Goal: Transaction & Acquisition: Book appointment/travel/reservation

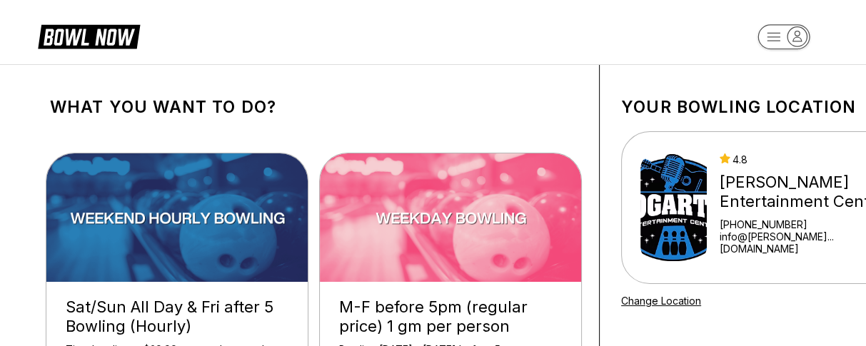
scroll to position [89, 0]
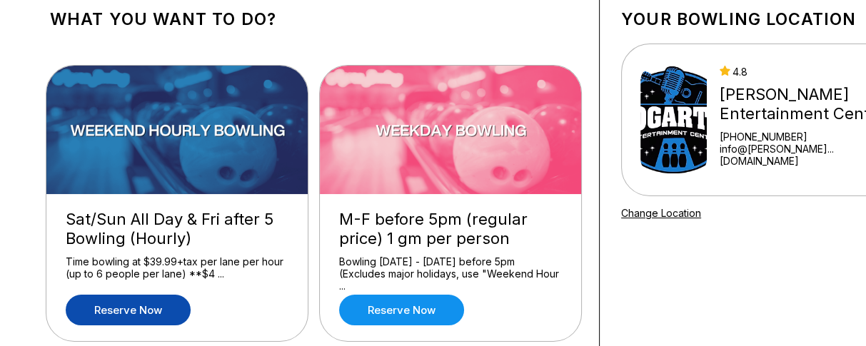
click at [126, 302] on link "Reserve now" at bounding box center [128, 310] width 125 height 31
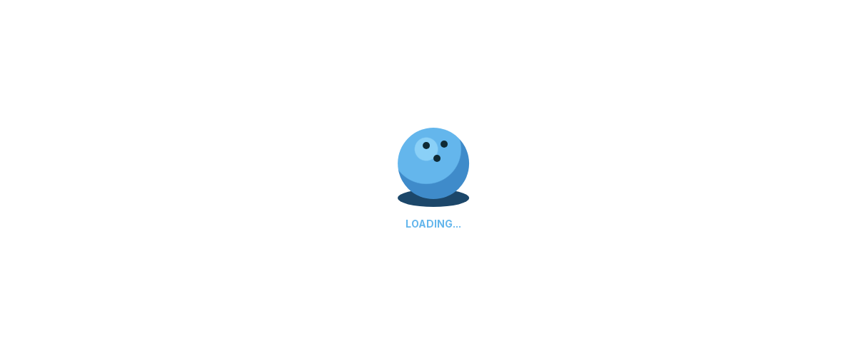
scroll to position [36, 0]
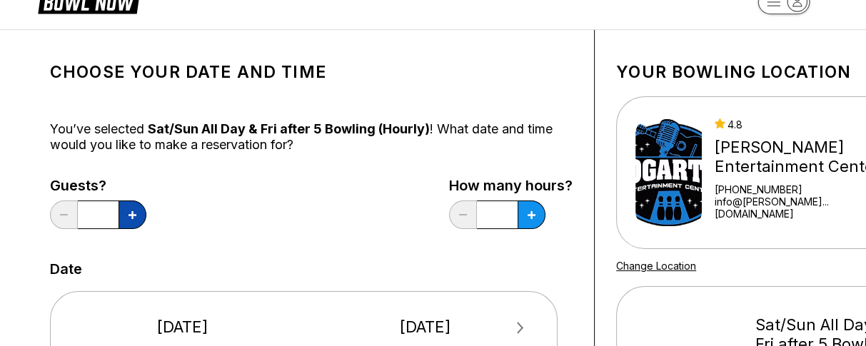
click at [142, 214] on button at bounding box center [132, 215] width 28 height 29
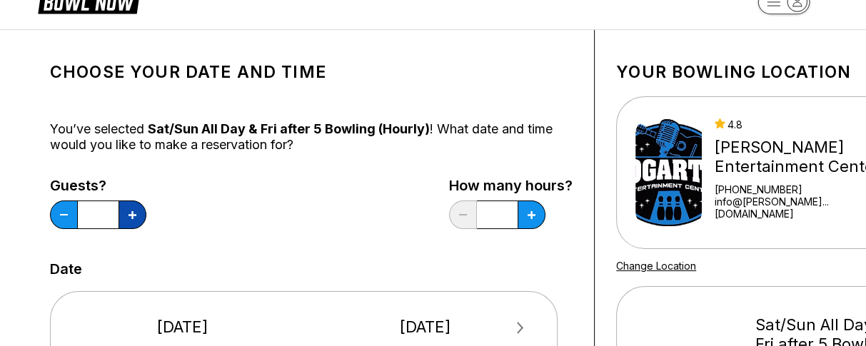
type input "*"
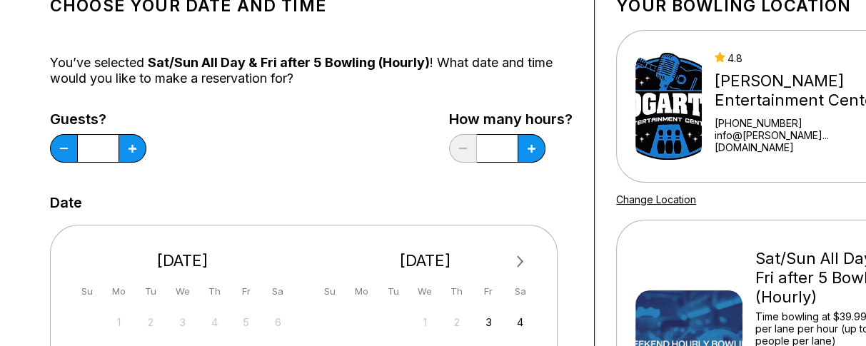
scroll to position [126, 0]
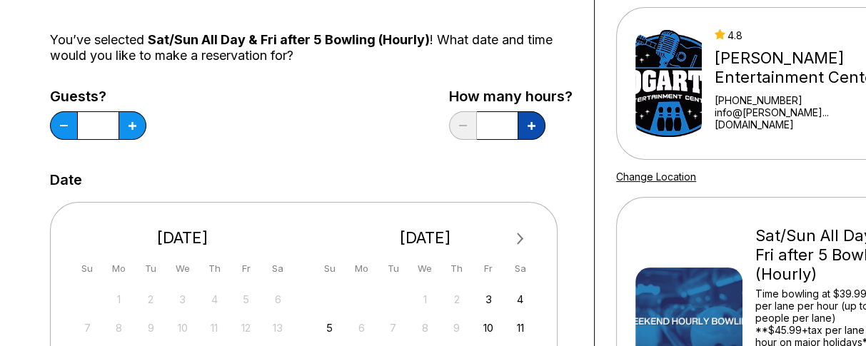
click at [532, 125] on icon at bounding box center [531, 126] width 8 height 8
type input "***"
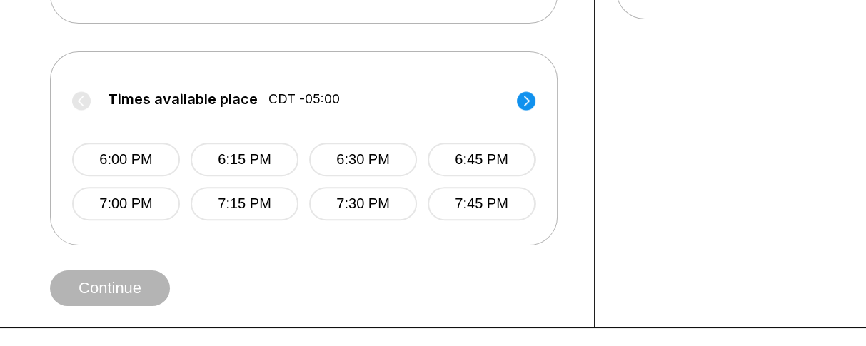
scroll to position [572, 0]
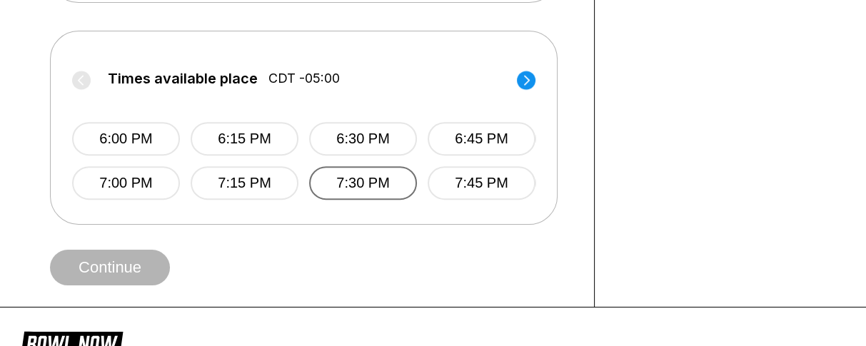
click at [360, 200] on button "7:30 PM" at bounding box center [363, 183] width 108 height 34
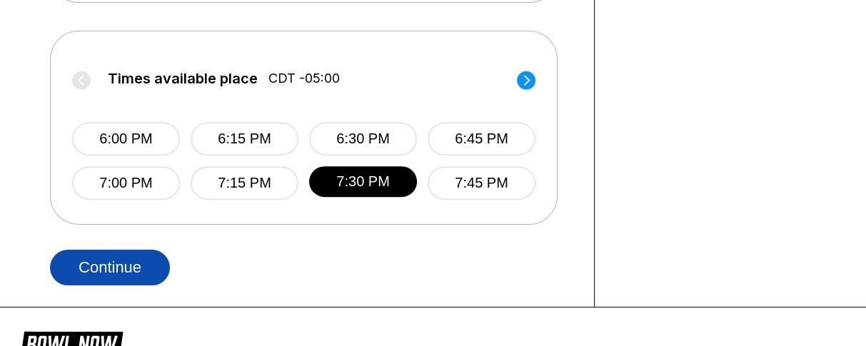
click at [122, 285] on button "Continue" at bounding box center [110, 268] width 120 height 36
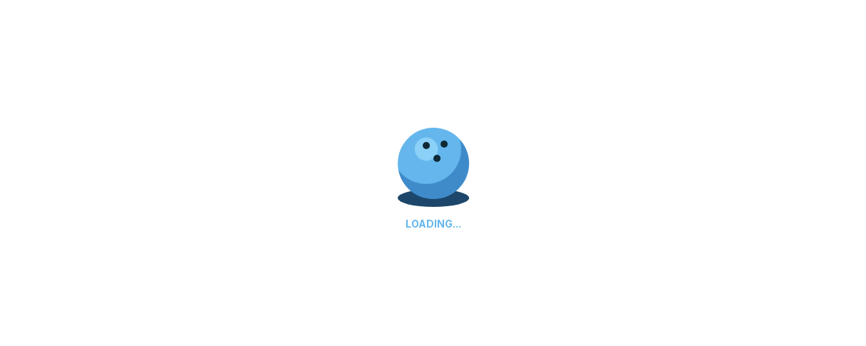
select select "**"
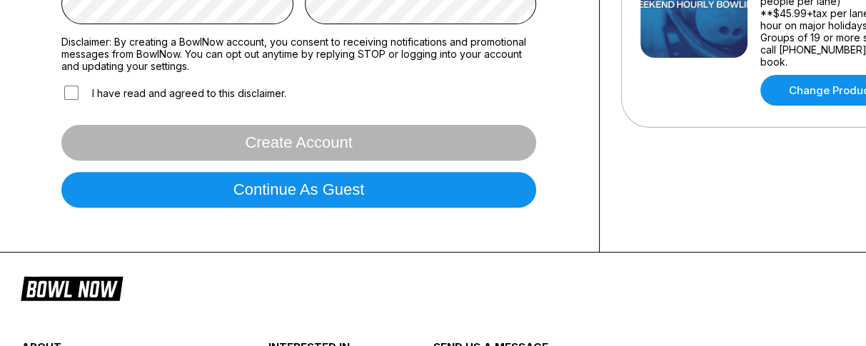
scroll to position [446, 0]
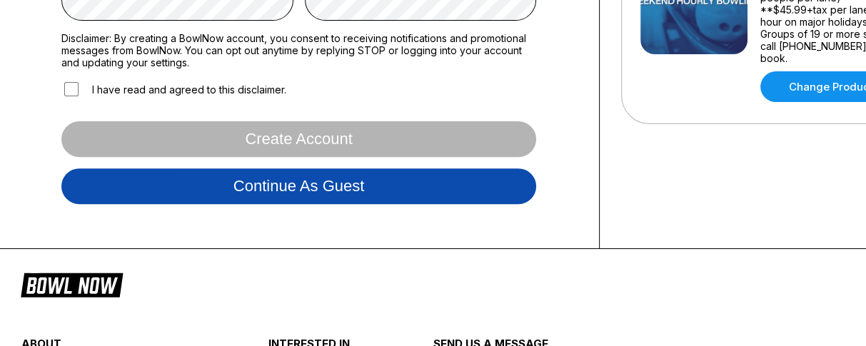
click at [396, 203] on button "Continue as guest" at bounding box center [298, 186] width 475 height 36
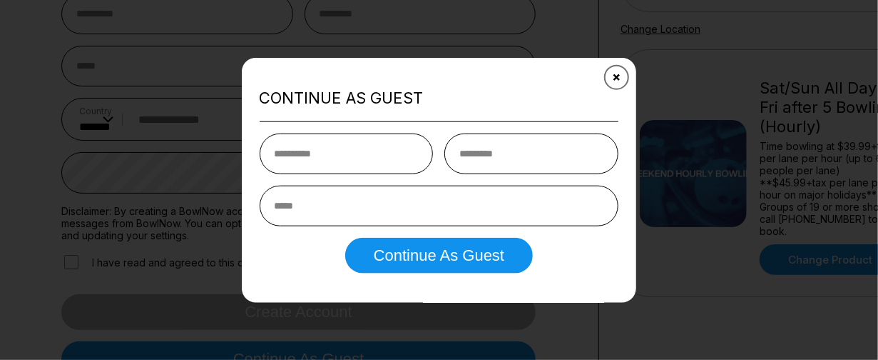
click at [617, 79] on icon "Close" at bounding box center [617, 76] width 11 height 11
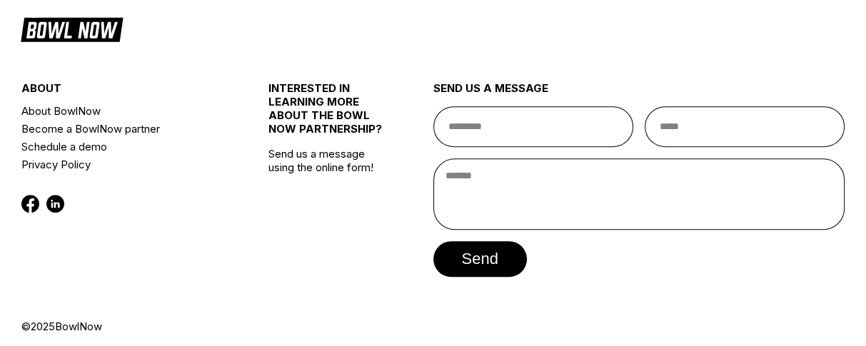
scroll to position [719, 0]
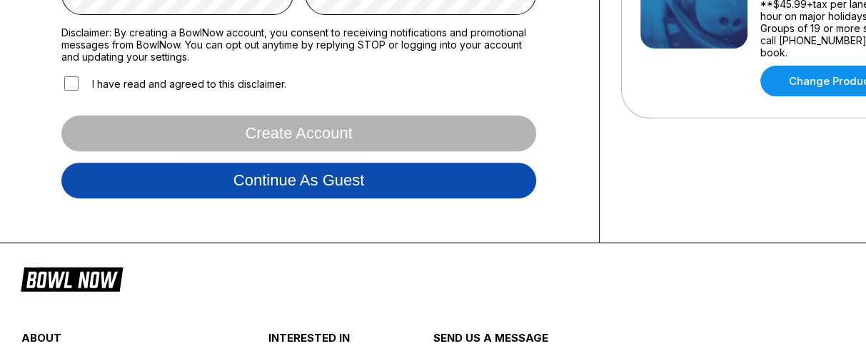
click at [287, 180] on button "Continue as guest" at bounding box center [298, 181] width 475 height 36
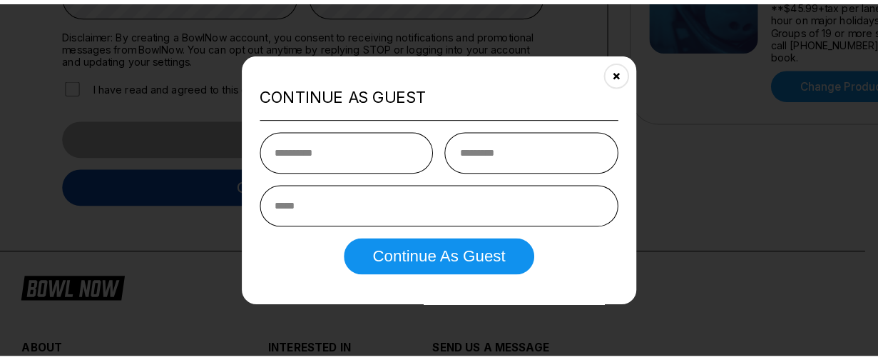
scroll to position [273, 0]
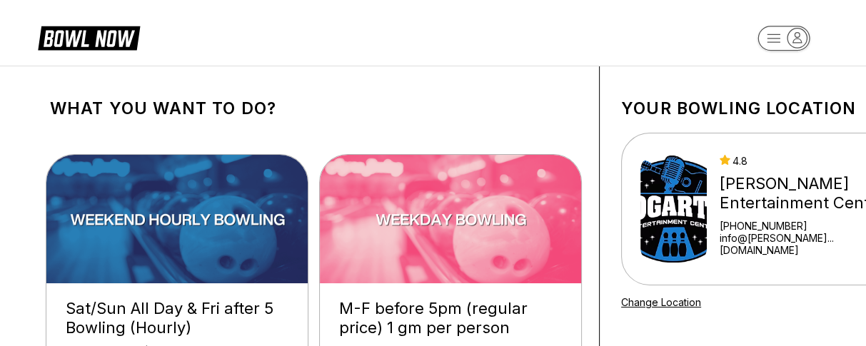
scroll to position [89, 0]
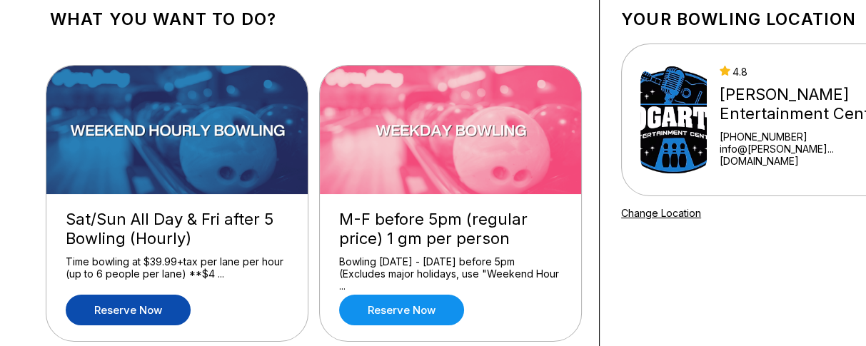
click at [153, 307] on link "Reserve now" at bounding box center [128, 310] width 125 height 31
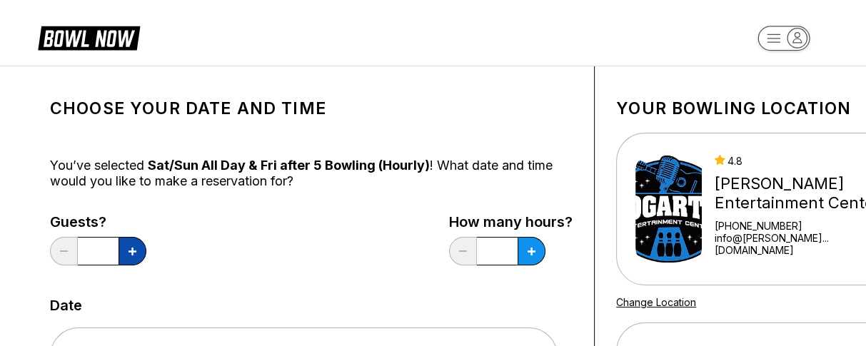
click at [135, 260] on button at bounding box center [132, 251] width 28 height 29
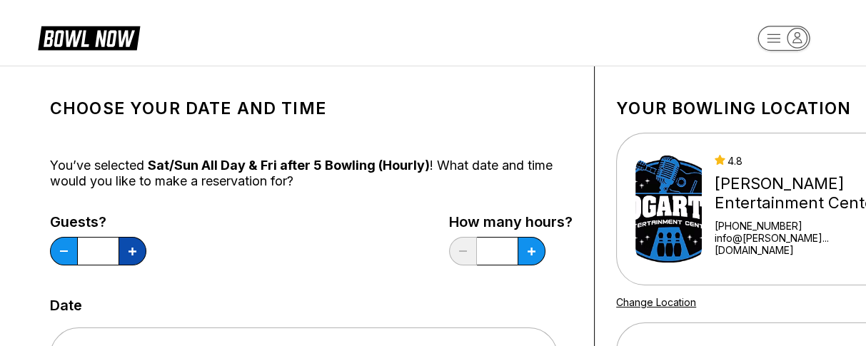
type input "*"
click at [536, 253] on button at bounding box center [531, 251] width 28 height 29
type input "***"
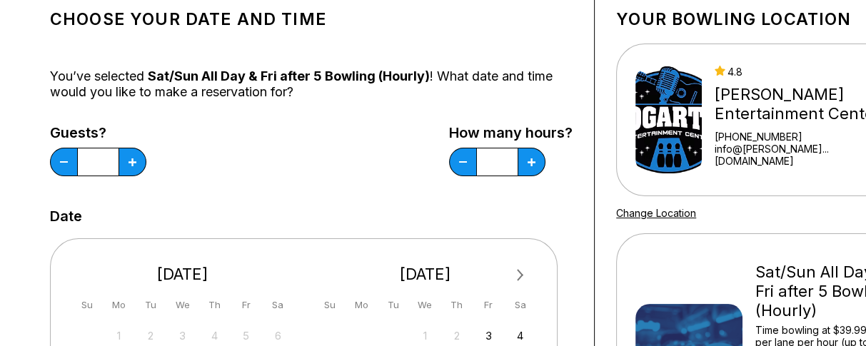
scroll to position [268, 0]
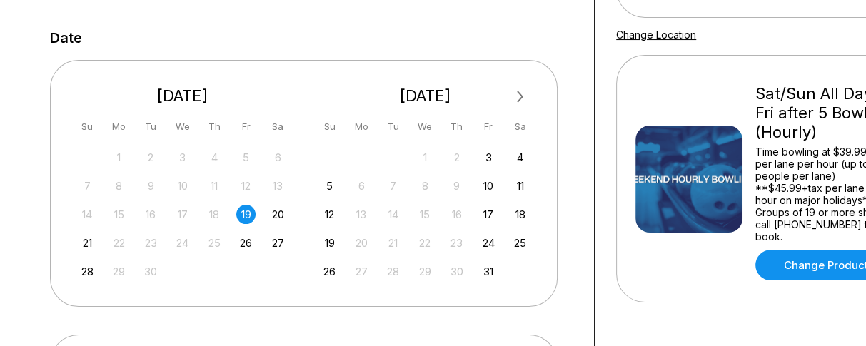
click at [247, 224] on div "19" at bounding box center [245, 214] width 19 height 19
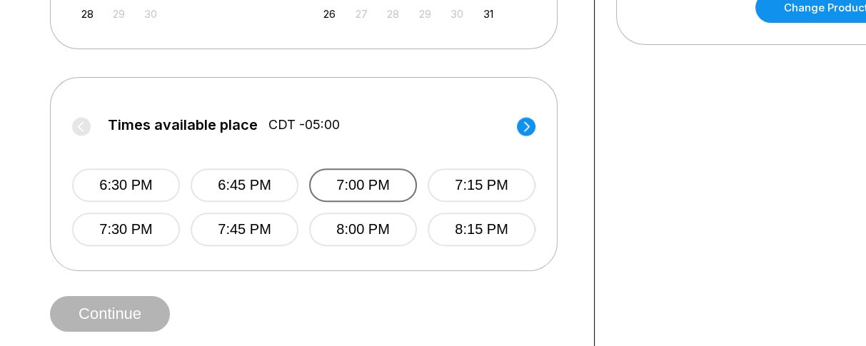
scroll to position [535, 0]
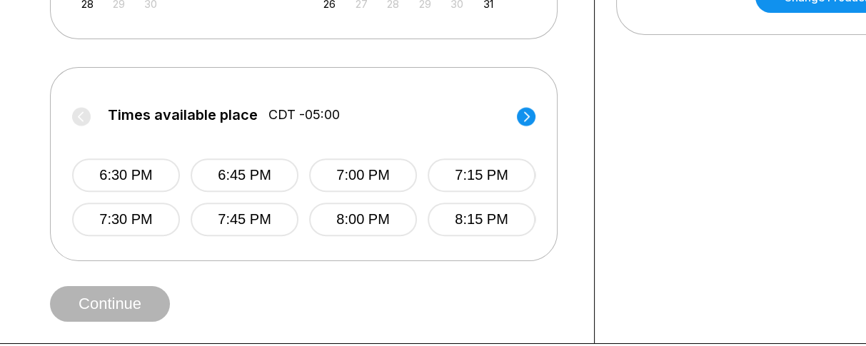
click at [527, 126] on circle at bounding box center [526, 116] width 19 height 19
click at [77, 126] on circle at bounding box center [81, 116] width 19 height 19
click at [77, 130] on label "Times available place CDT -05:00" at bounding box center [302, 118] width 463 height 23
click at [520, 126] on circle at bounding box center [526, 116] width 19 height 19
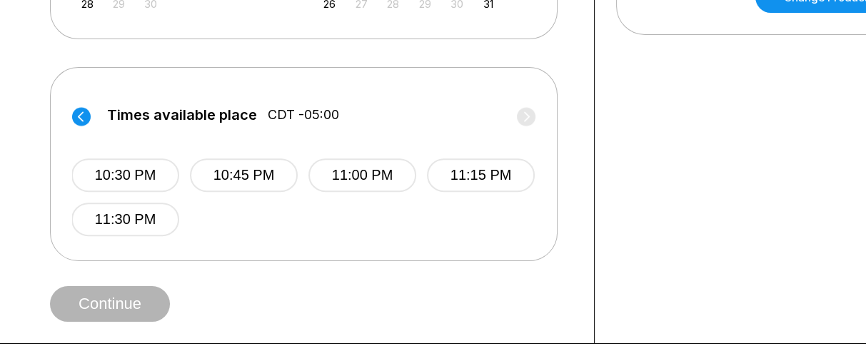
click at [84, 126] on circle at bounding box center [81, 116] width 19 height 19
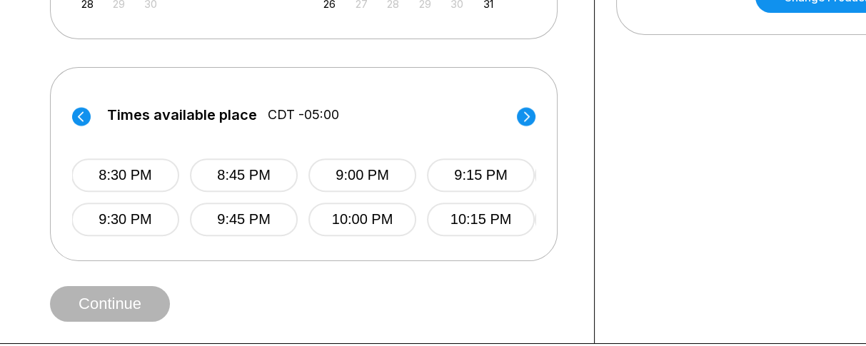
click at [81, 126] on circle at bounding box center [81, 116] width 19 height 19
click at [529, 126] on circle at bounding box center [526, 116] width 19 height 19
click at [83, 126] on circle at bounding box center [81, 116] width 19 height 19
